Goal: Task Accomplishment & Management: Manage account settings

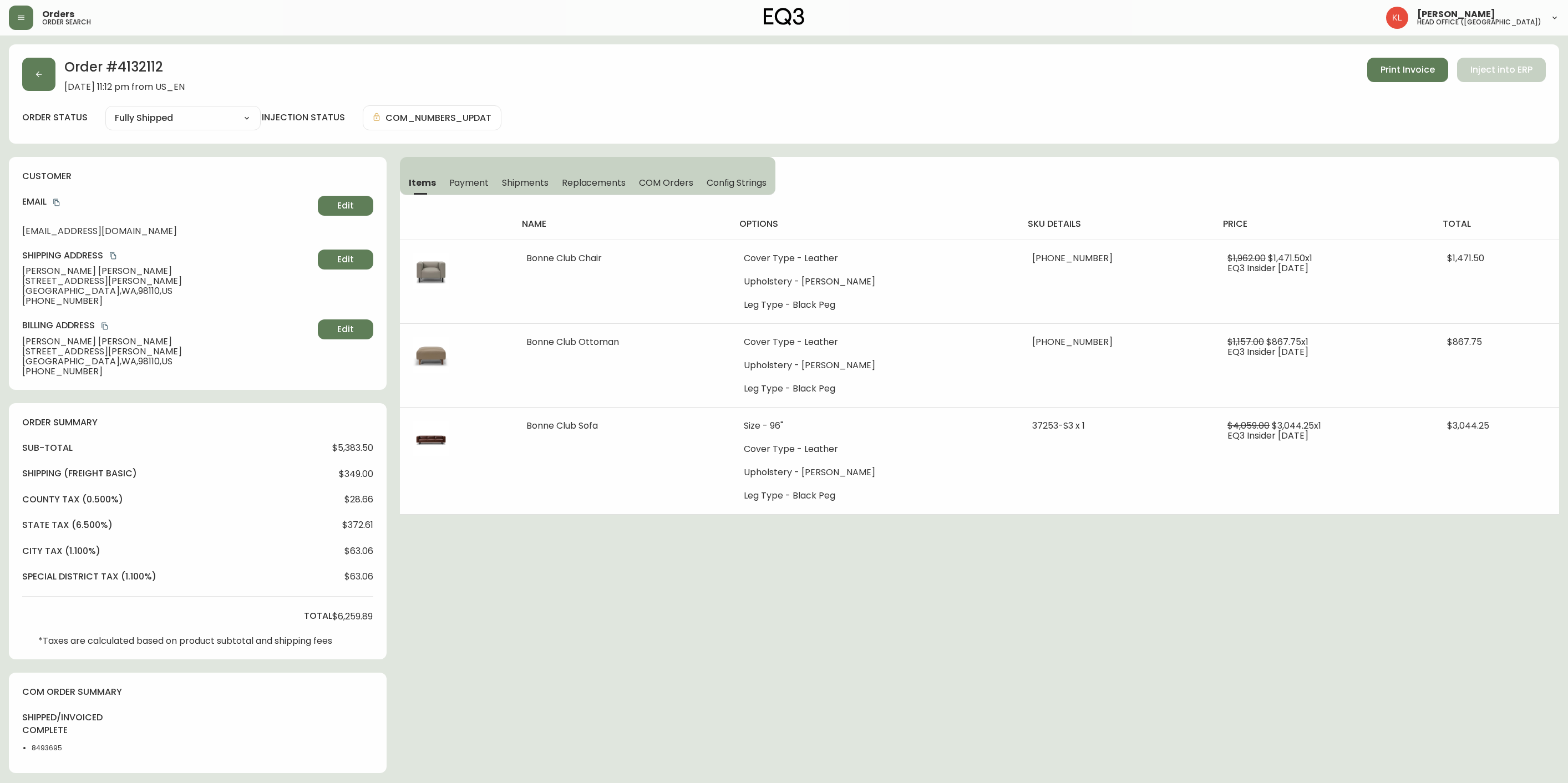
select select "FULLY_SHIPPED"
click at [57, 65] on div "Order # 4132112 March 30, 2025 at 11:12 pm from US_EN Print Invoice Inject into…" at bounding box center [784, 75] width 1524 height 35
click at [21, 89] on div "Order # 4132112 March 30, 2025 at 11:12 pm from US_EN Print Invoice Inject into…" at bounding box center [784, 93] width 1550 height 99
click at [39, 80] on button "button" at bounding box center [39, 74] width 33 height 33
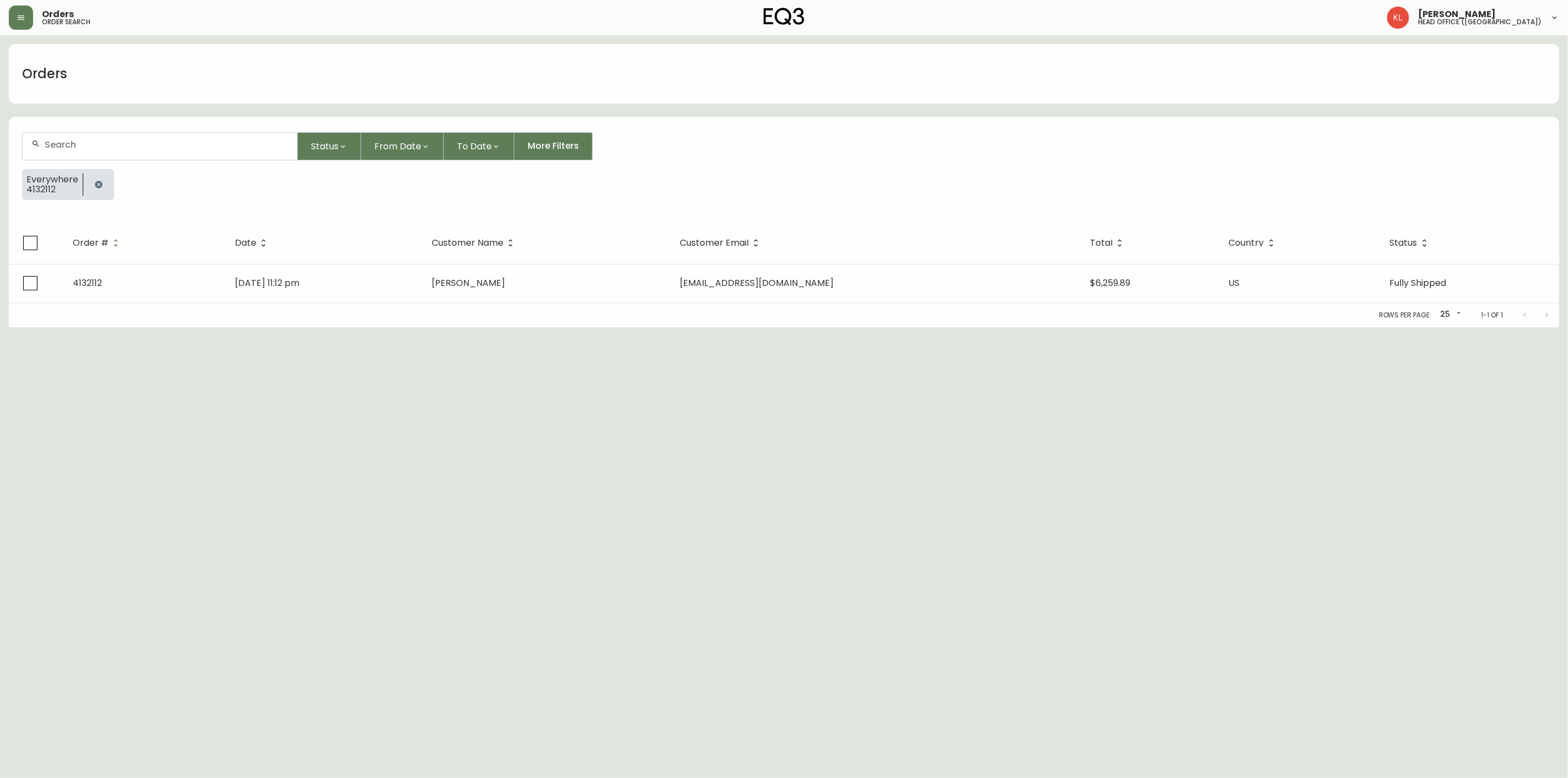
click at [98, 186] on icon "button" at bounding box center [98, 184] width 7 height 7
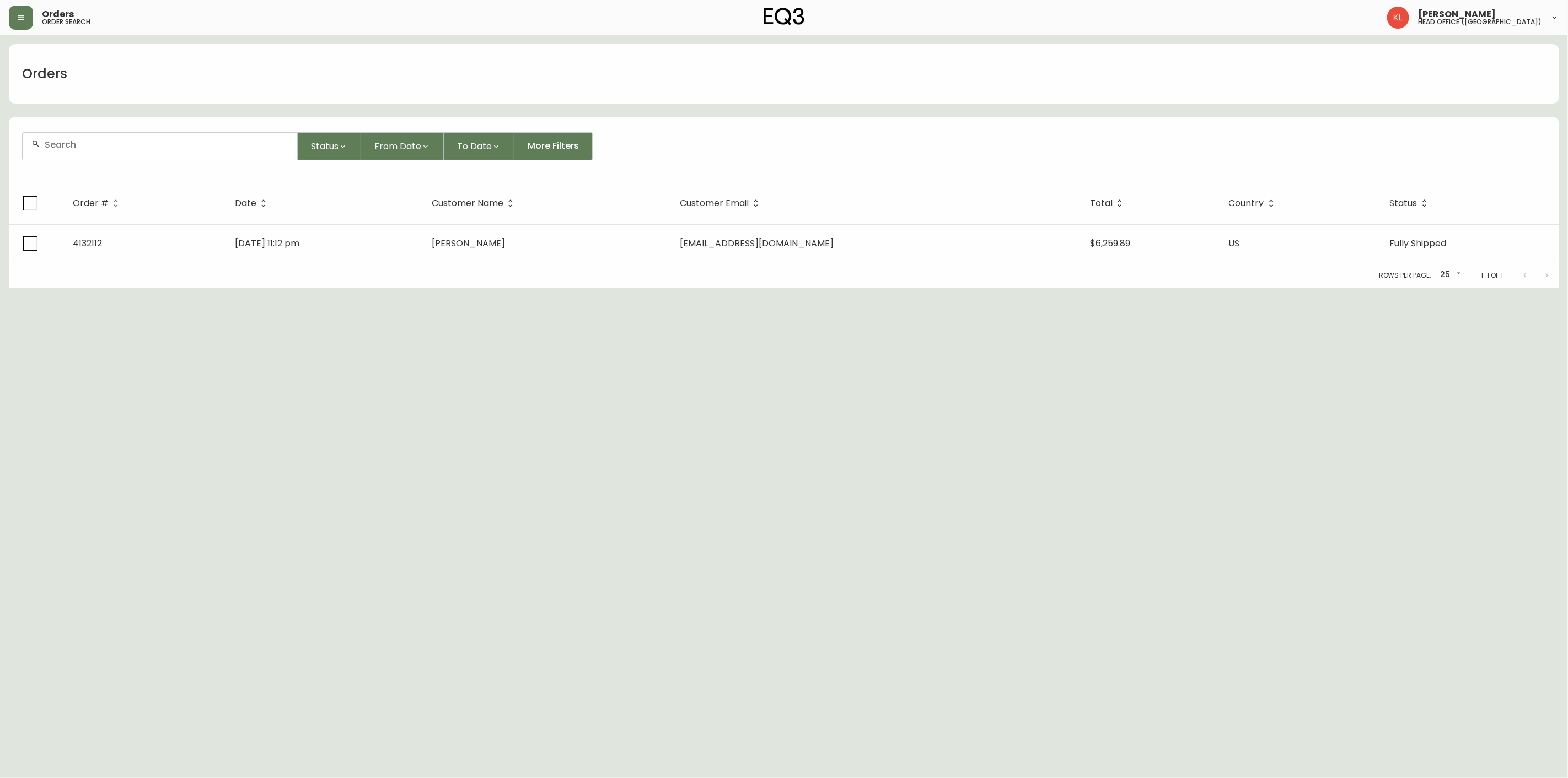
click at [100, 146] on input "text" at bounding box center [166, 145] width 244 height 11
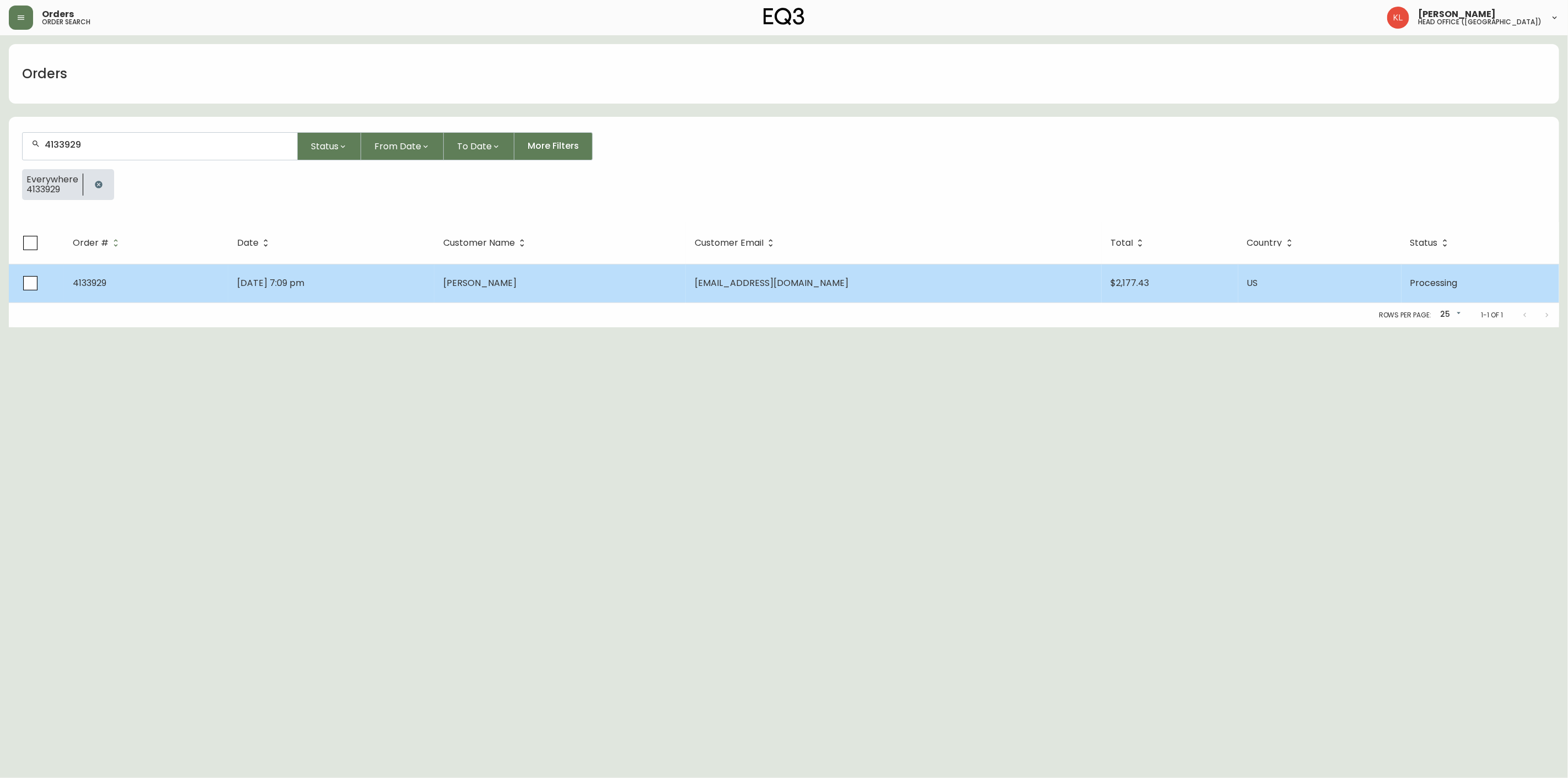
type input "4133929"
click at [328, 282] on td "Jul 02 2025, 7:09 pm" at bounding box center [331, 283] width 206 height 38
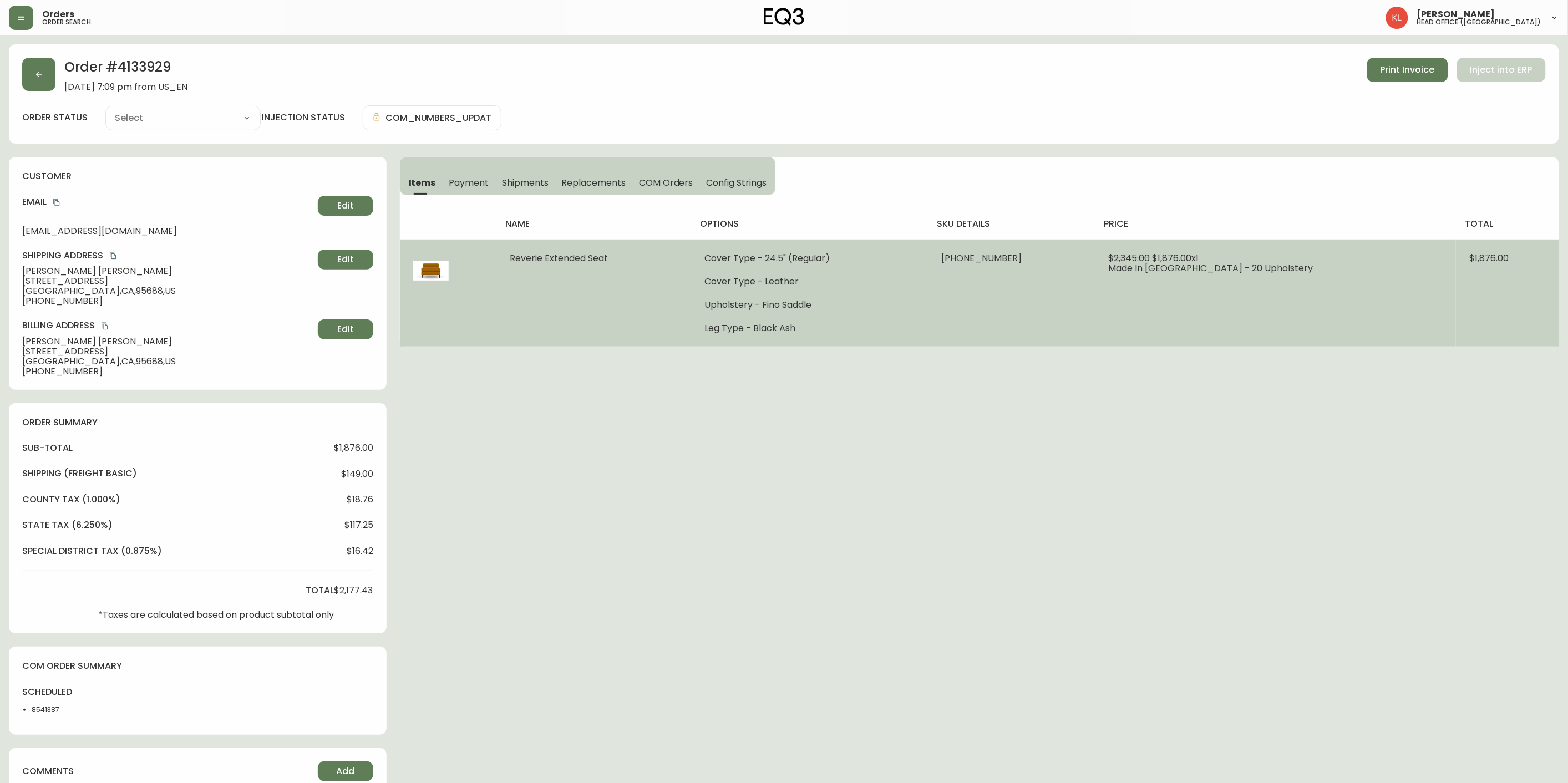
type input "Processing"
select select "PROCESSING"
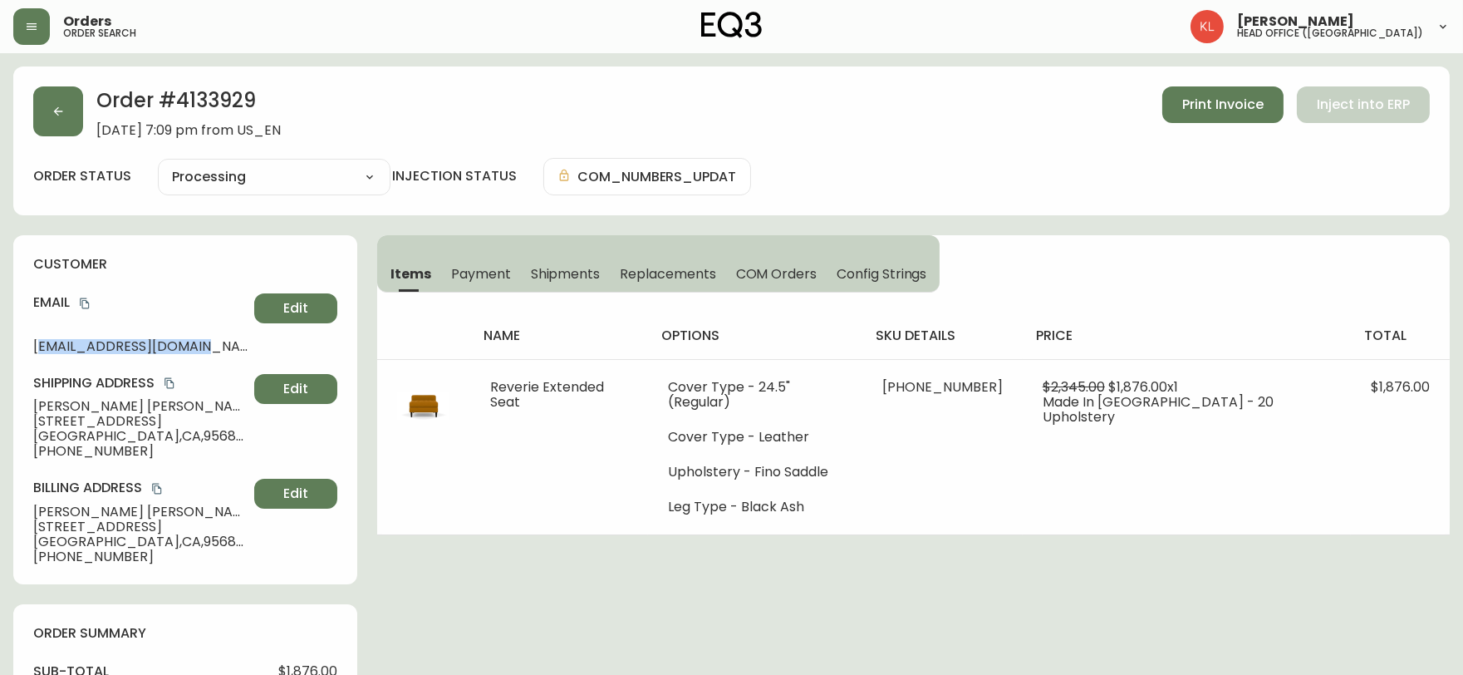
drag, startPoint x: 221, startPoint y: 347, endPoint x: 38, endPoint y: 339, distance: 183.0
click at [38, 339] on span "danielmhavel@gmail.com" at bounding box center [140, 346] width 214 height 15
click at [29, 352] on div "customer Email danielmhavel@gmail.com Edit Shipping Address Daniel Havel 231 Ma…" at bounding box center [185, 409] width 344 height 349
drag, startPoint x: 33, startPoint y: 344, endPoint x: 213, endPoint y: 342, distance: 179.5
click at [213, 342] on span "danielmhavel@gmail.com" at bounding box center [140, 346] width 214 height 15
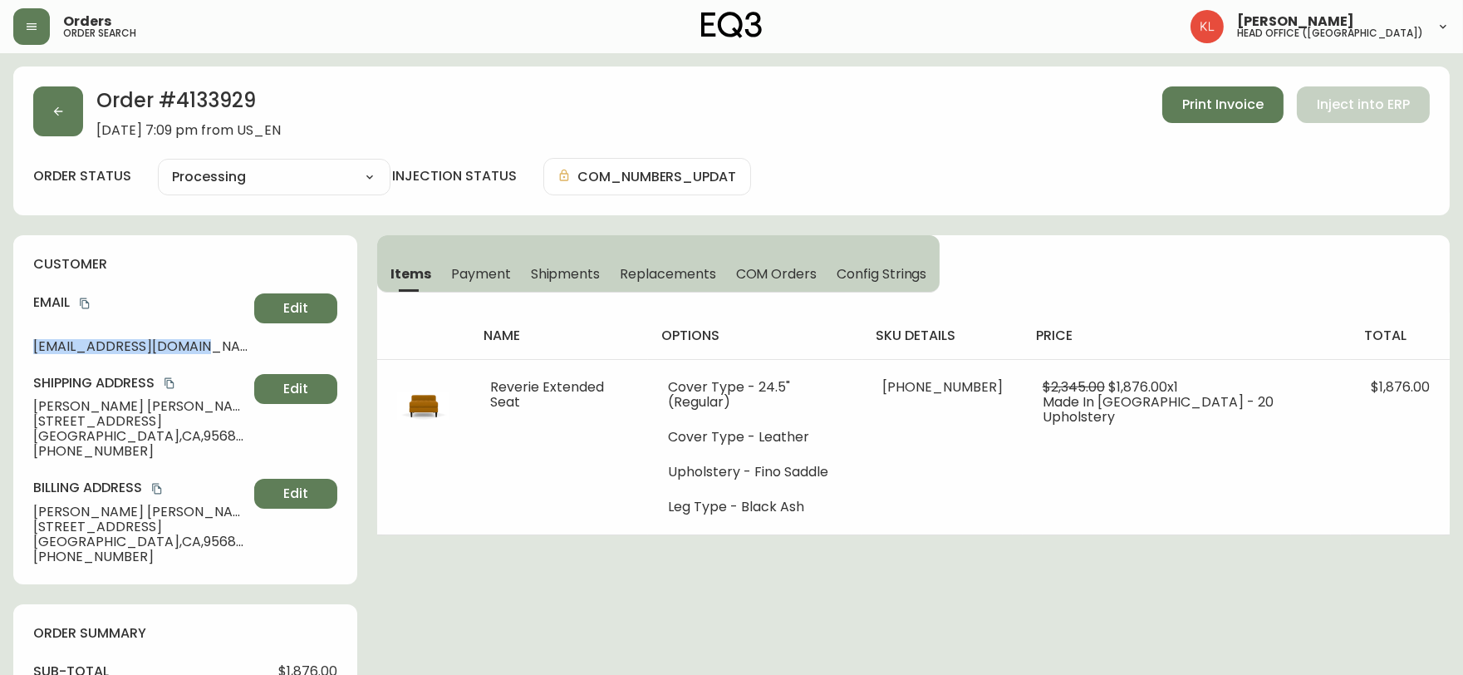
copy span "danielmhavel@gmail.com"
click at [1236, 100] on span "Print Invoice" at bounding box center [1222, 105] width 81 height 18
click at [68, 114] on button "button" at bounding box center [58, 111] width 50 height 50
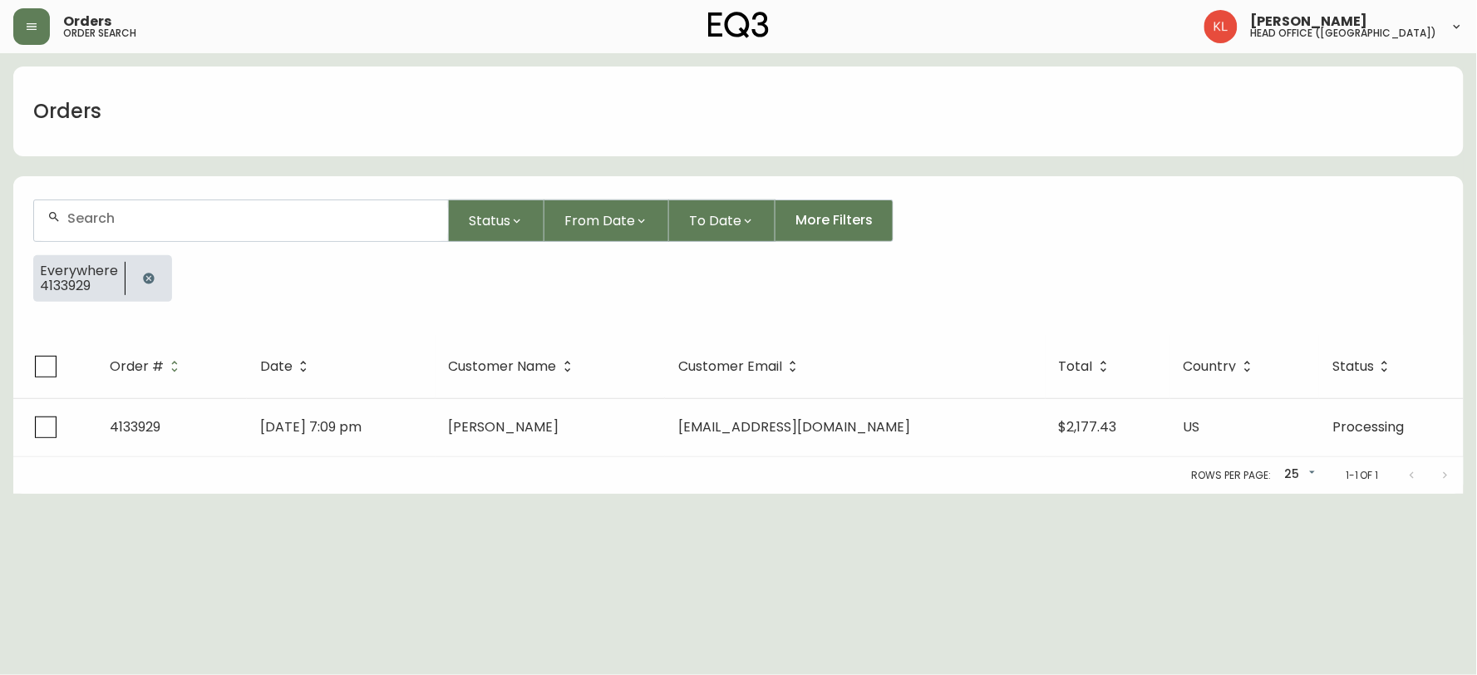
click at [154, 280] on button "button" at bounding box center [148, 278] width 33 height 33
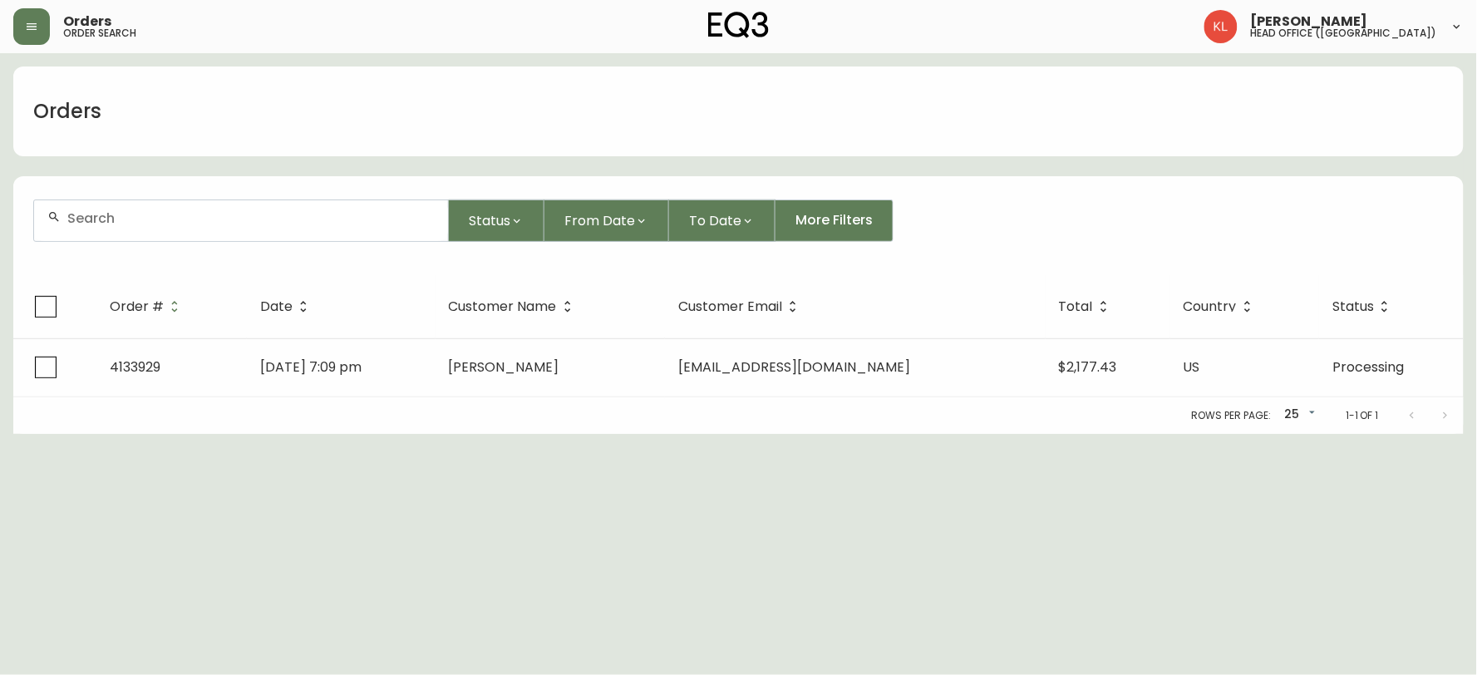
click at [214, 195] on form "Status From Date To Date More Filters" at bounding box center [738, 227] width 1450 height 96
click at [187, 216] on input "text" at bounding box center [250, 218] width 367 height 16
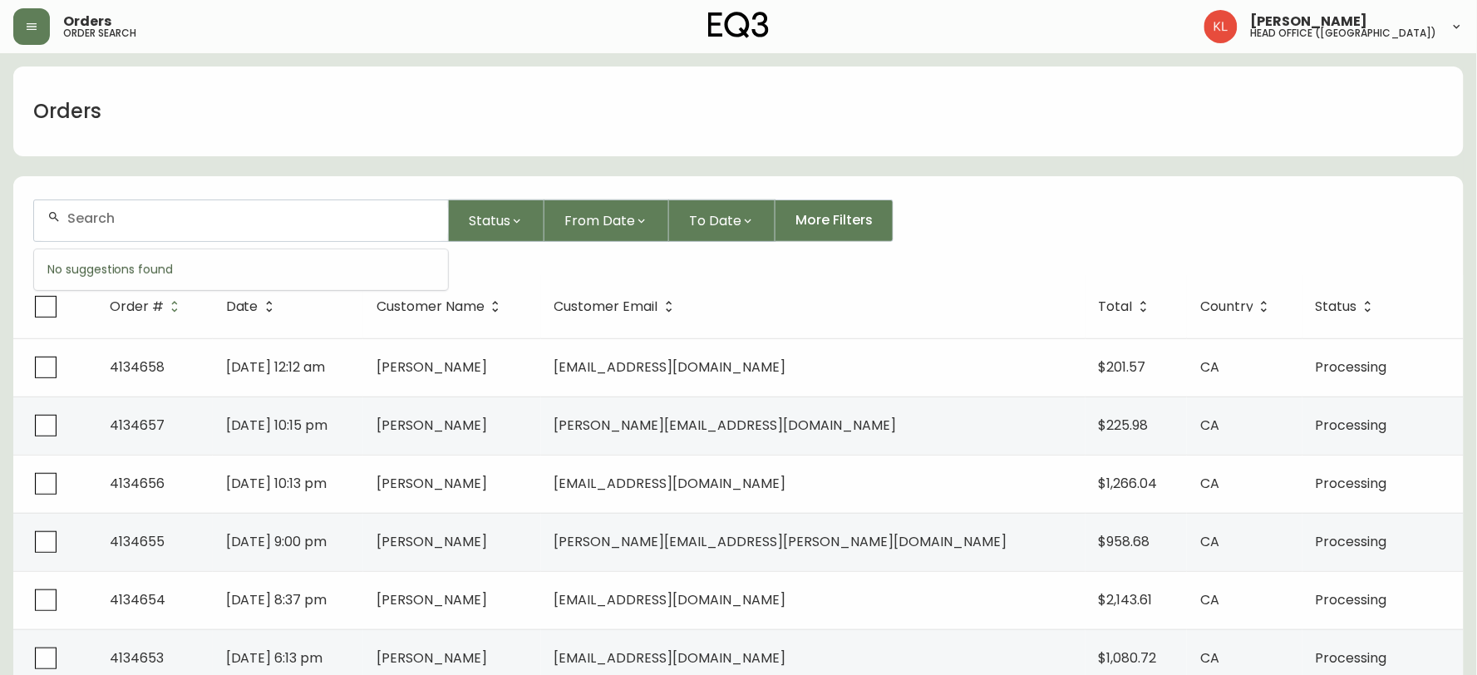
paste input "4134423"
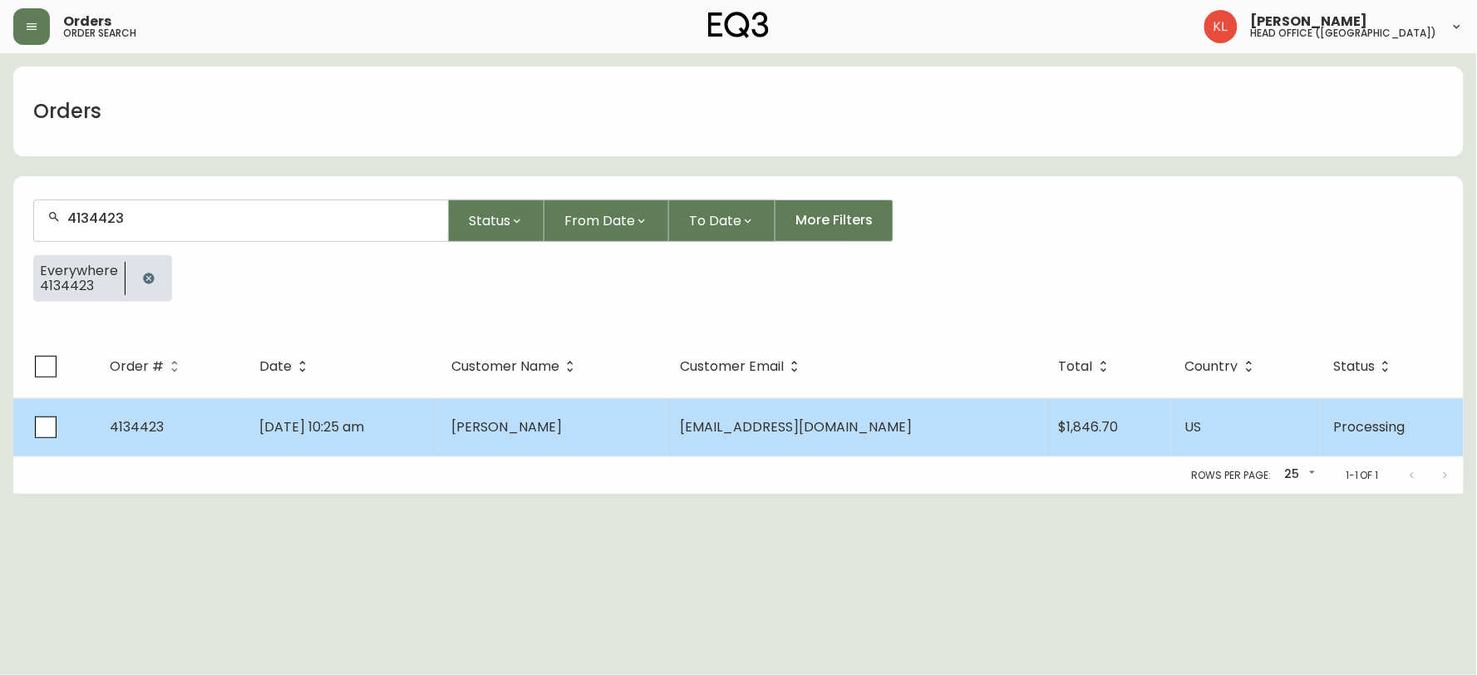
type input "4134423"
click at [353, 408] on td "Jul 31 2025, 10:25 am" at bounding box center [342, 427] width 192 height 58
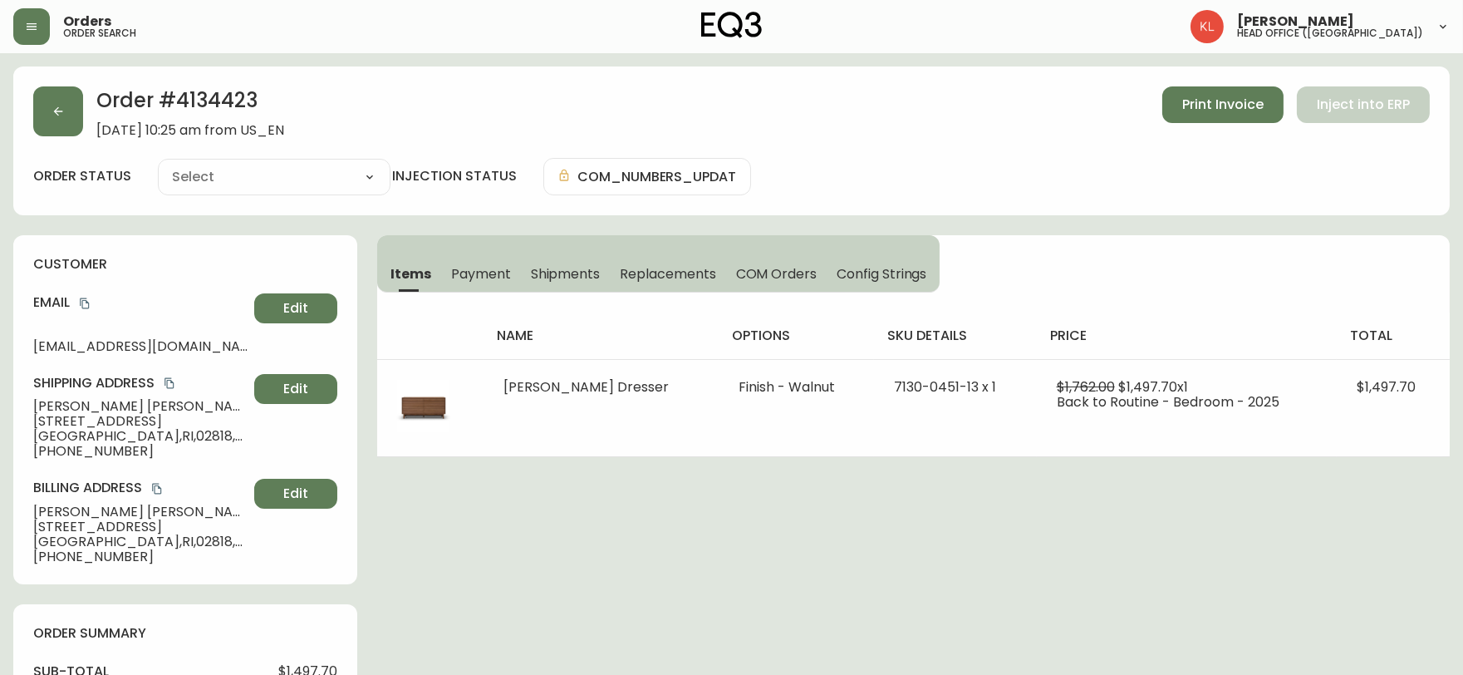
type input "Processing"
select select "PROCESSING"
drag, startPoint x: 284, startPoint y: 103, endPoint x: 101, endPoint y: 108, distance: 182.9
click at [101, 108] on h2 "Order # 4134423" at bounding box center [190, 104] width 188 height 37
copy h2 "Order # 4134423"
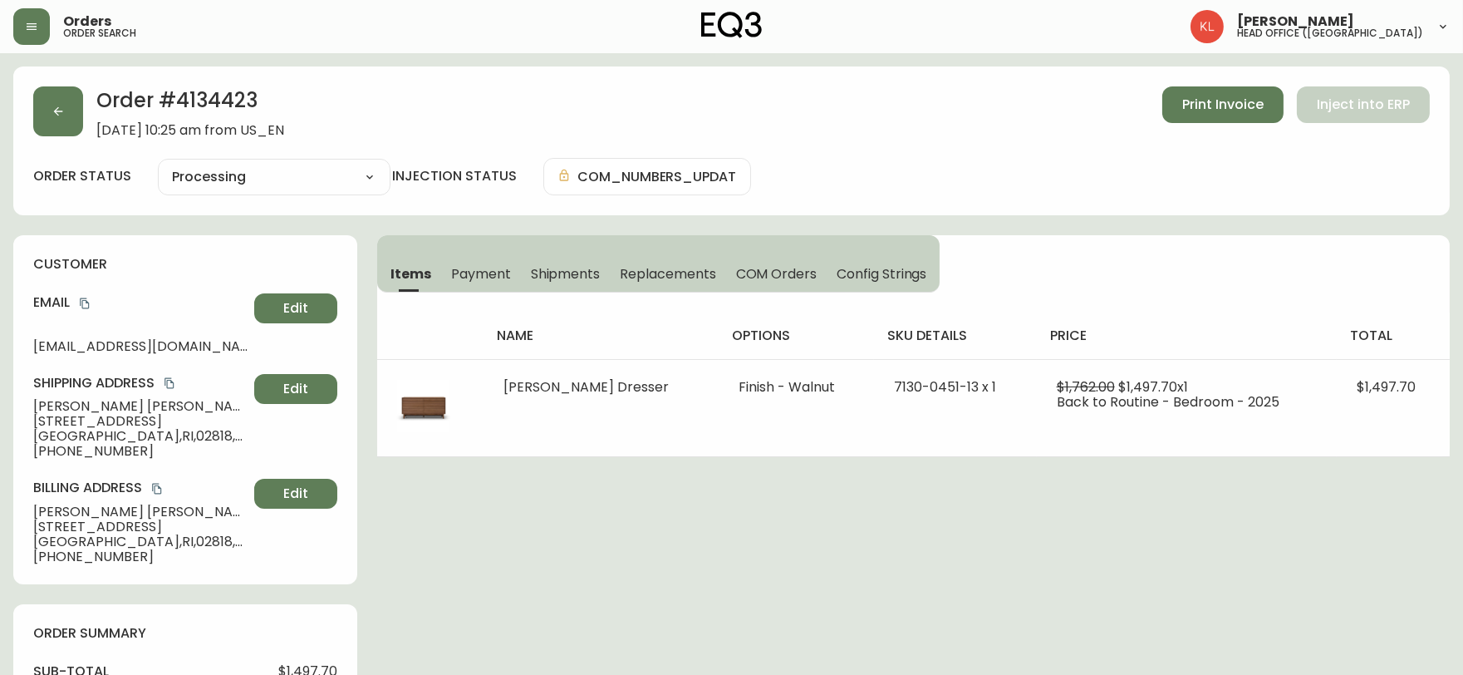
drag, startPoint x: 267, startPoint y: 100, endPoint x: 176, endPoint y: 105, distance: 90.7
click at [176, 105] on h2 "Order # 4134423" at bounding box center [190, 104] width 188 height 37
copy h2 "4134423"
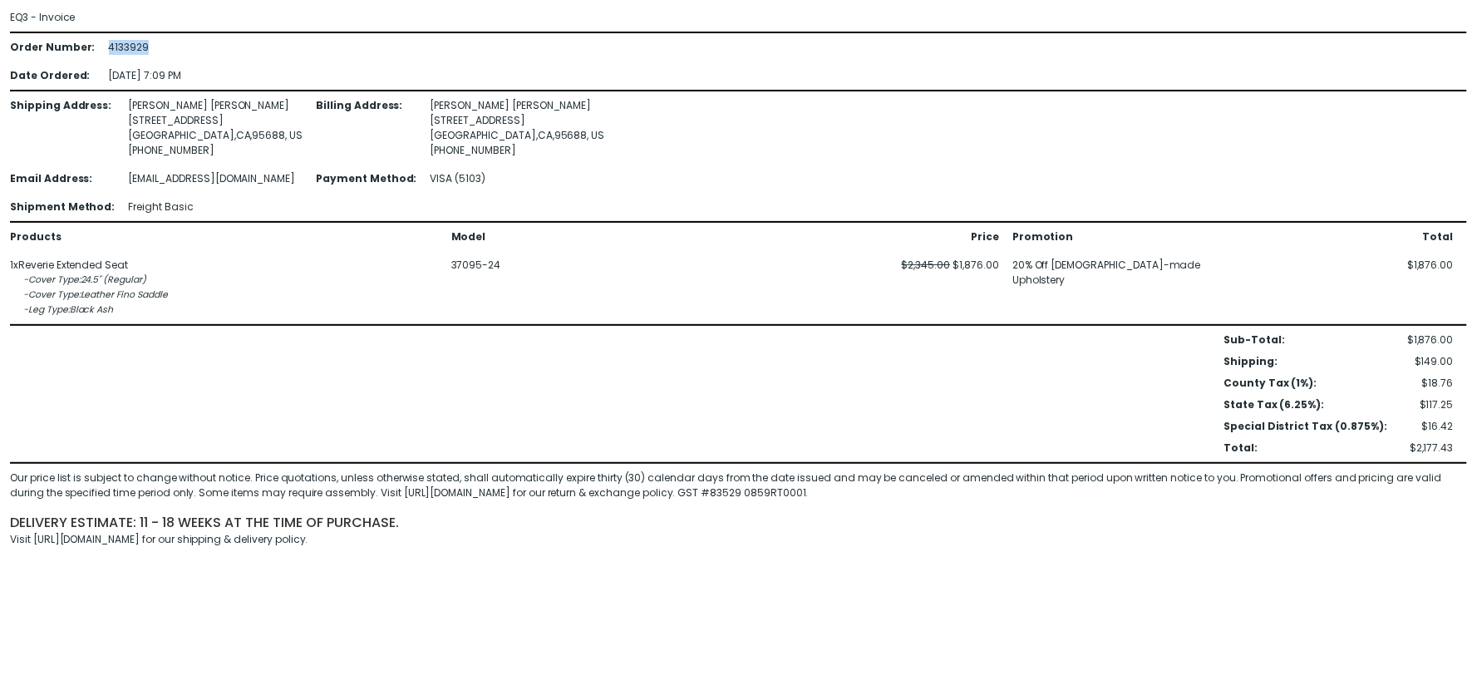
drag, startPoint x: 154, startPoint y: 40, endPoint x: 96, endPoint y: 43, distance: 57.4
click at [96, 43] on div "Order Number : 4133929 Date Ordered : 2-Jul-2025 7:09 PM" at bounding box center [738, 61] width 1457 height 43
copy div "4133929"
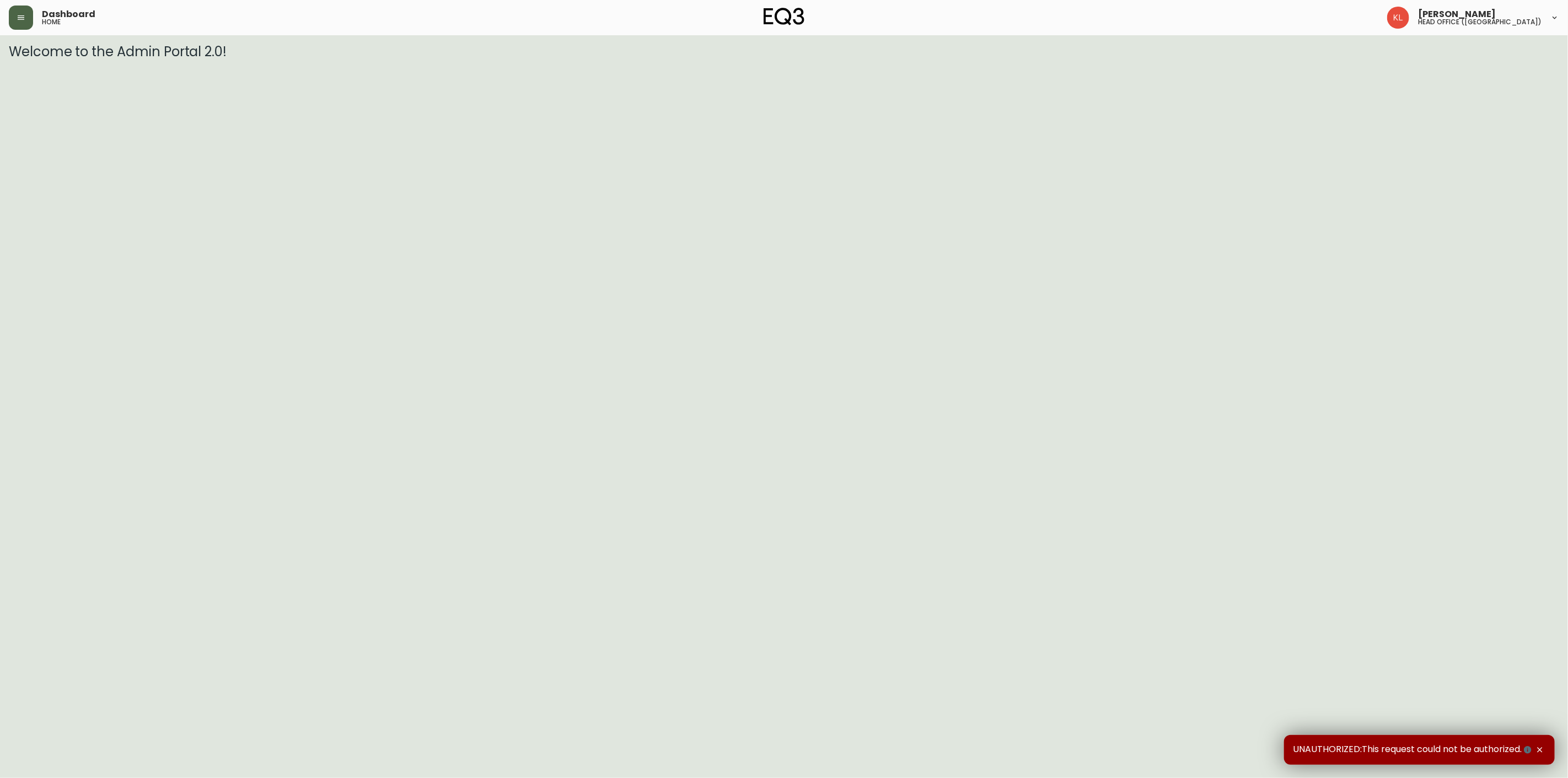
click at [25, 23] on button "button" at bounding box center [21, 17] width 25 height 25
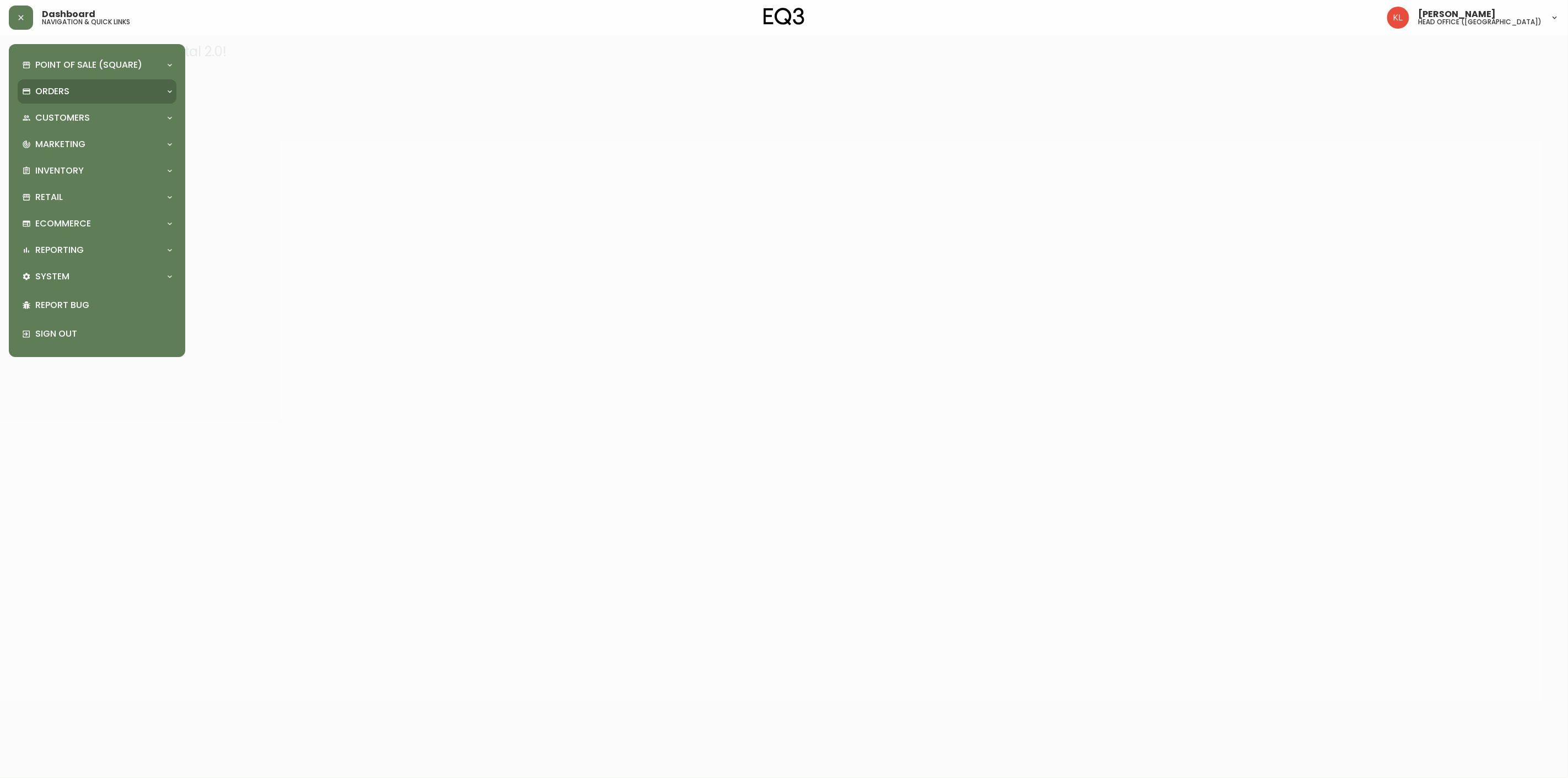
click at [48, 86] on p "Orders" at bounding box center [52, 92] width 35 height 12
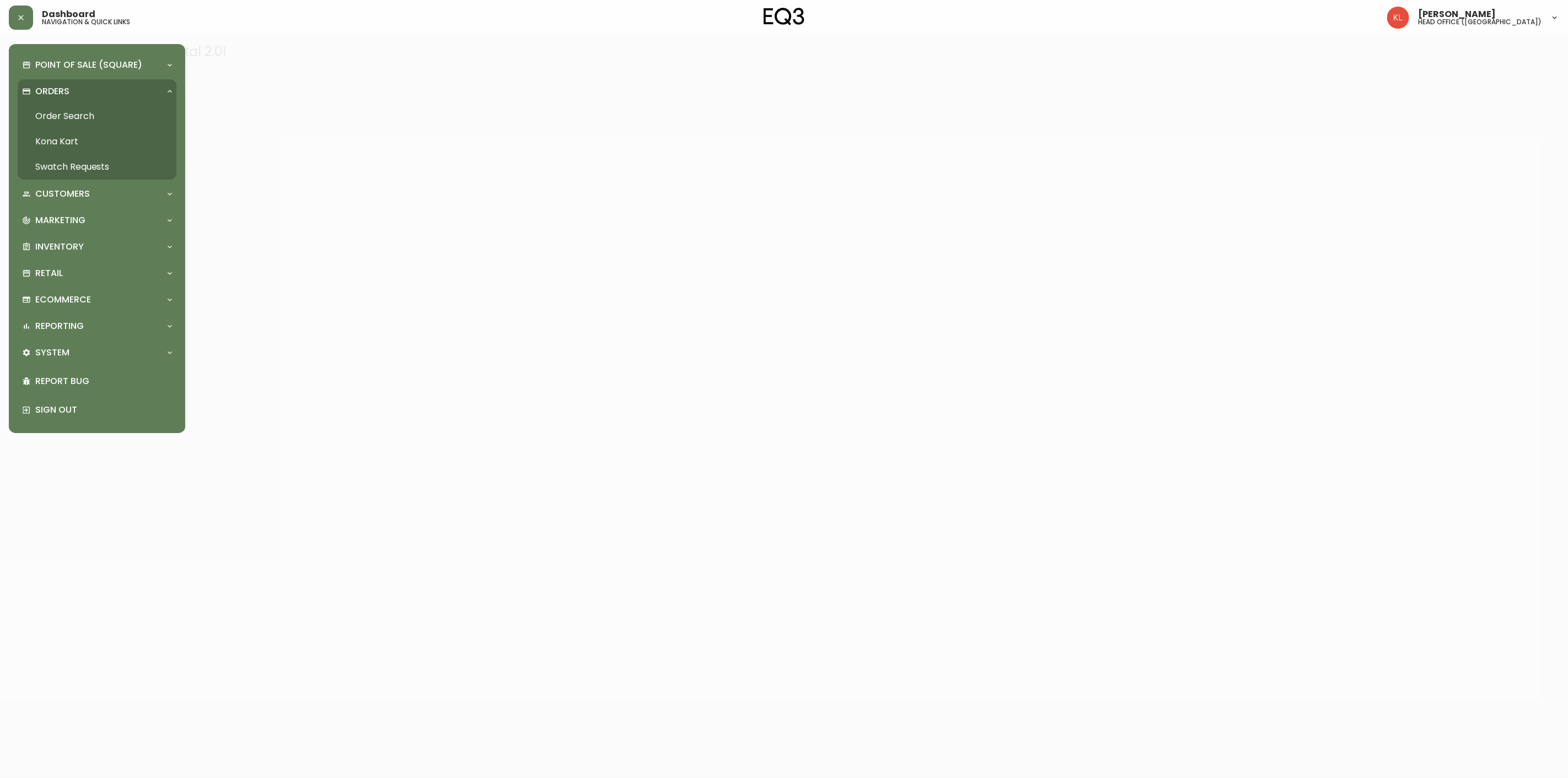
click at [81, 121] on link "Order Search" at bounding box center [97, 116] width 159 height 25
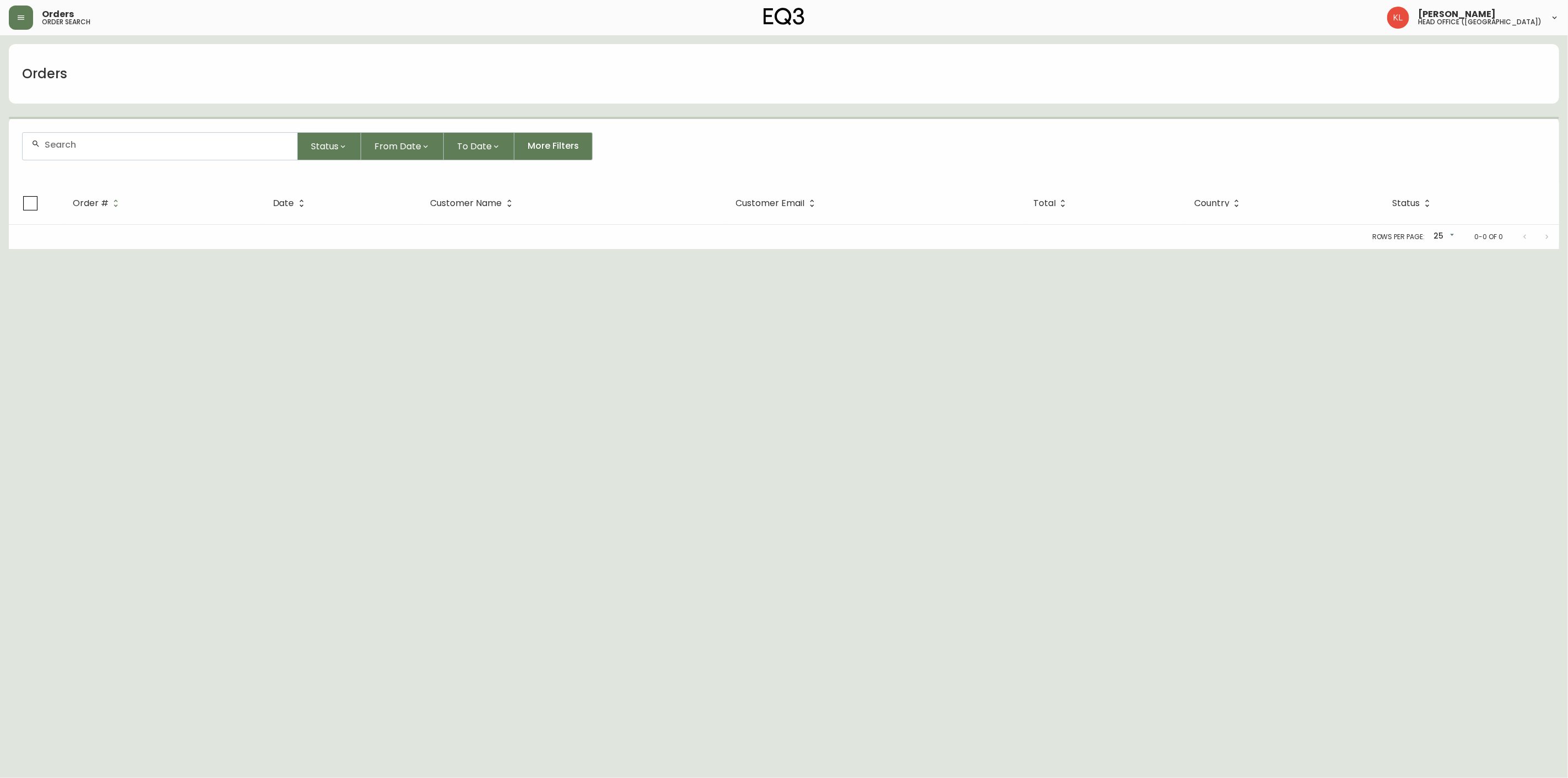
click at [83, 148] on input "text" at bounding box center [166, 145] width 244 height 11
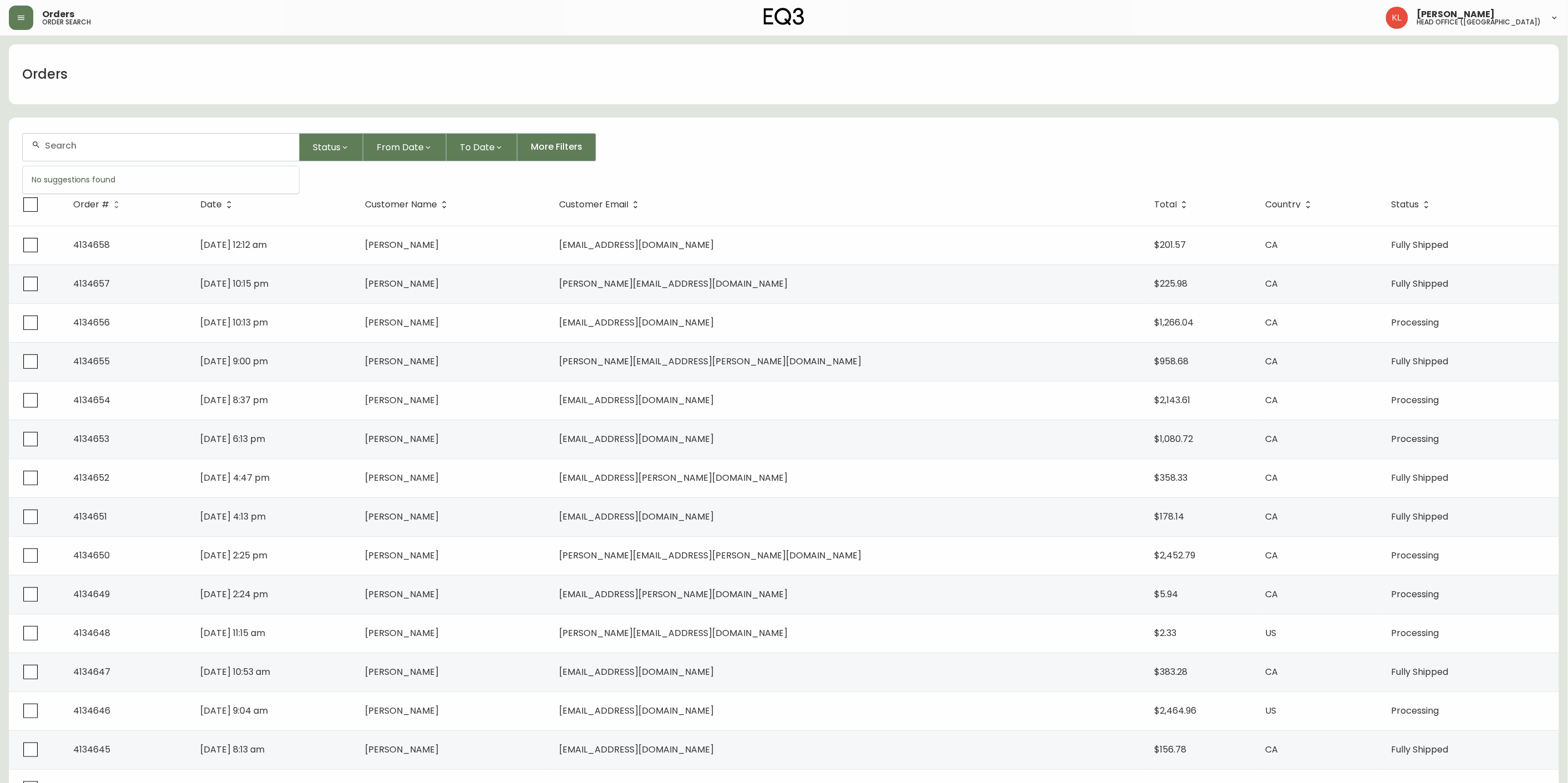
paste input "[PERSON_NAME][EMAIL_ADDRESS][DOMAIN_NAME]"
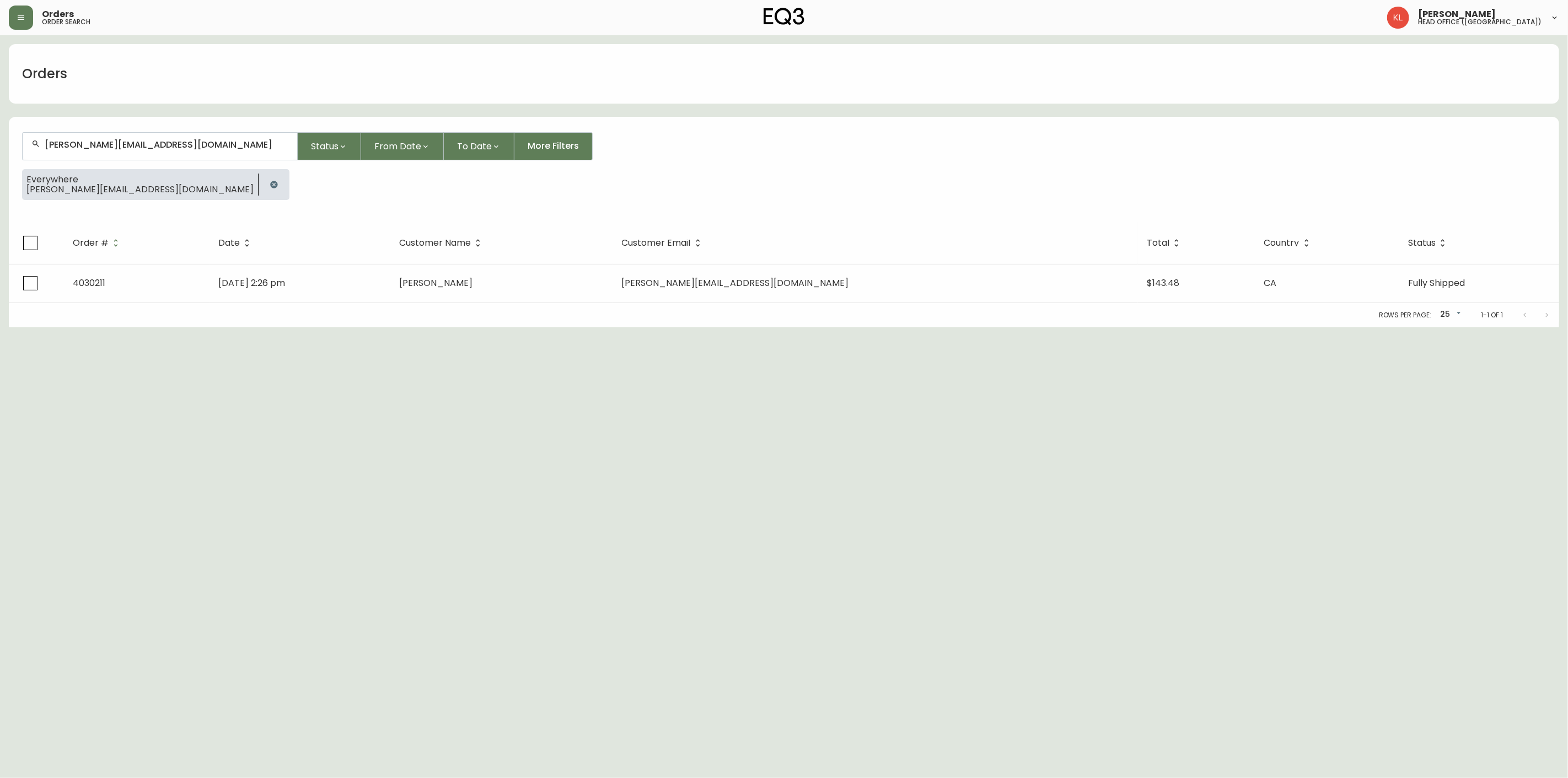
type input "[PERSON_NAME][EMAIL_ADDRESS][DOMAIN_NAME]"
